Goal: Information Seeking & Learning: Find specific page/section

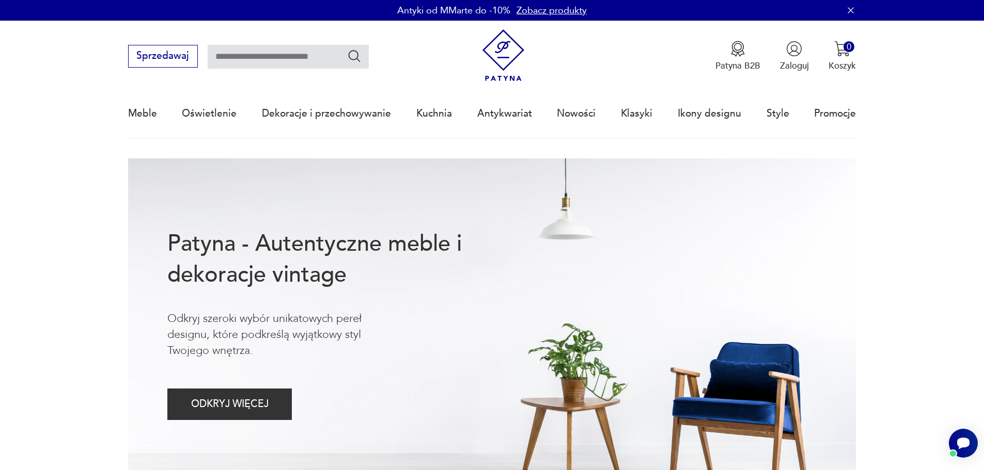
click at [276, 52] on input "text" at bounding box center [288, 57] width 161 height 24
type input "**********"
